Goal: Task Accomplishment & Management: Use online tool/utility

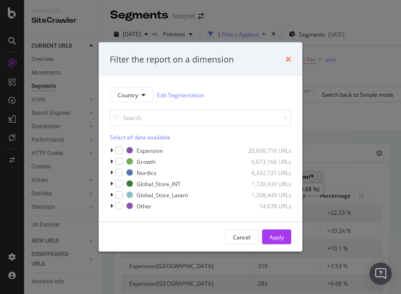
click at [290, 56] on icon "times" at bounding box center [289, 59] width 6 height 7
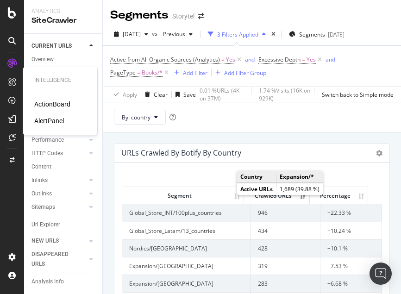
click at [57, 106] on div "ActionBoard" at bounding box center [52, 104] width 36 height 9
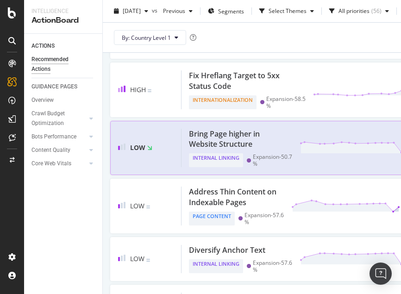
scroll to position [290, 54]
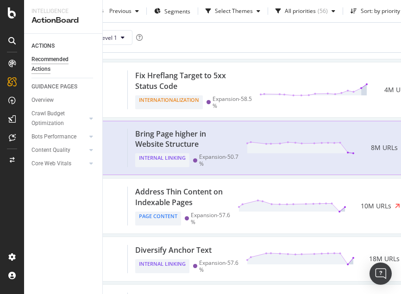
click at [273, 131] on div "Bring Page higher in Website Structure Internal Linking Expansion - 50.7 % 8M U…" at bounding box center [276, 148] width 297 height 39
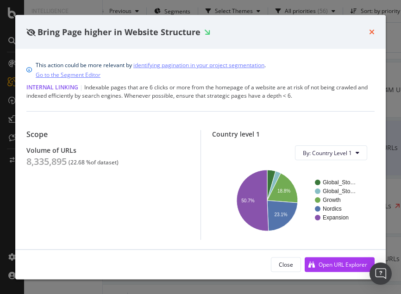
click at [369, 32] on icon "times" at bounding box center [372, 31] width 6 height 7
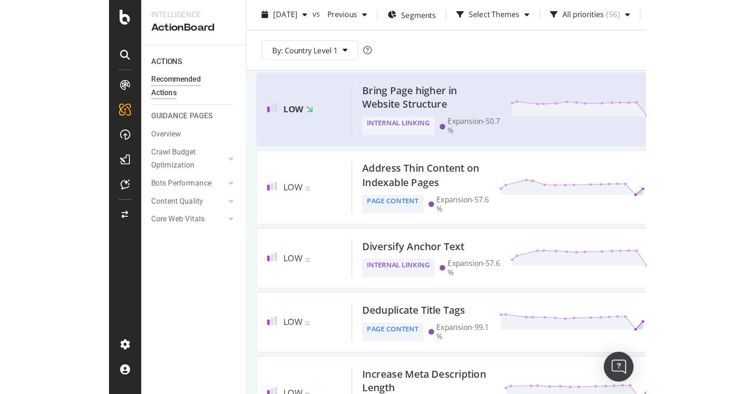
scroll to position [343, 0]
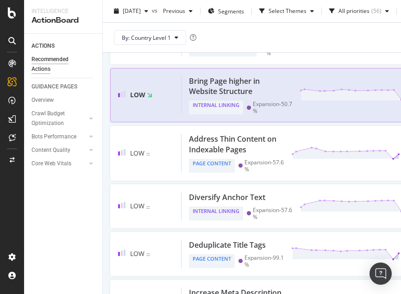
click at [232, 78] on div "Bring Page higher in Website Structure" at bounding box center [239, 86] width 100 height 21
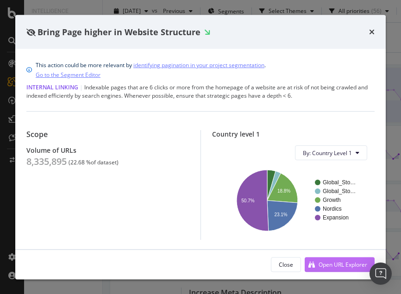
click at [331, 266] on div "Open URL Explorer" at bounding box center [343, 265] width 49 height 8
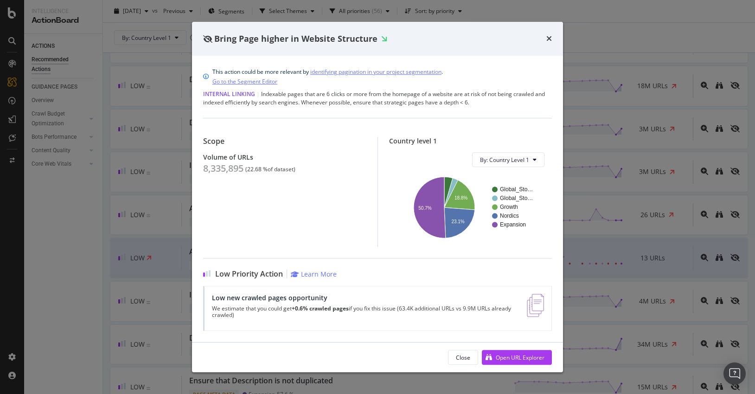
scroll to position [343, 0]
